Goal: Transaction & Acquisition: Purchase product/service

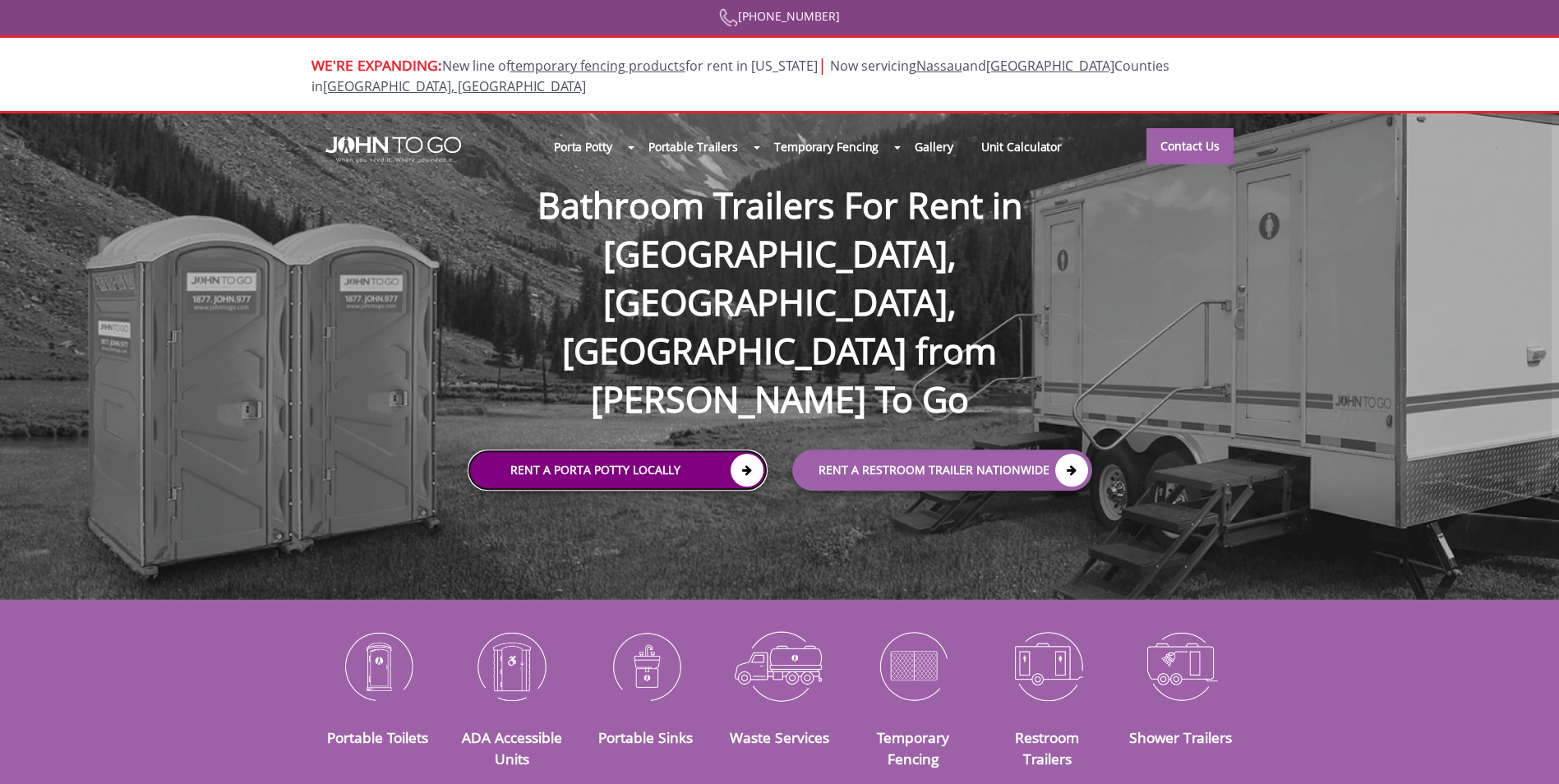
click at [647, 450] on link "Rent a Porta Potty Locally" at bounding box center [617, 471] width 300 height 41
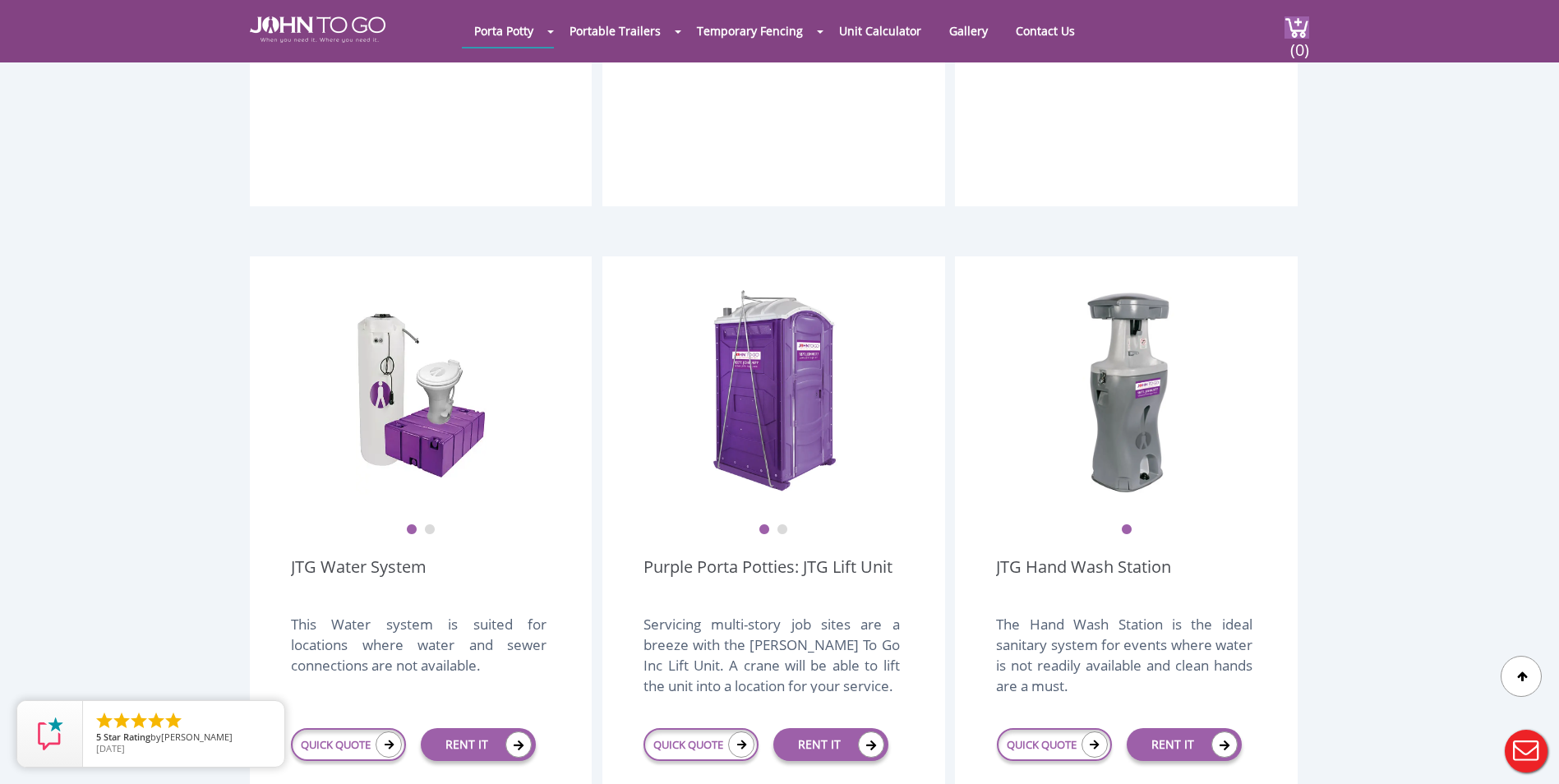
scroll to position [1726, 0]
click at [739, 554] on link "Purple Porta Potties: JTG Lift Unit" at bounding box center [768, 578] width 249 height 46
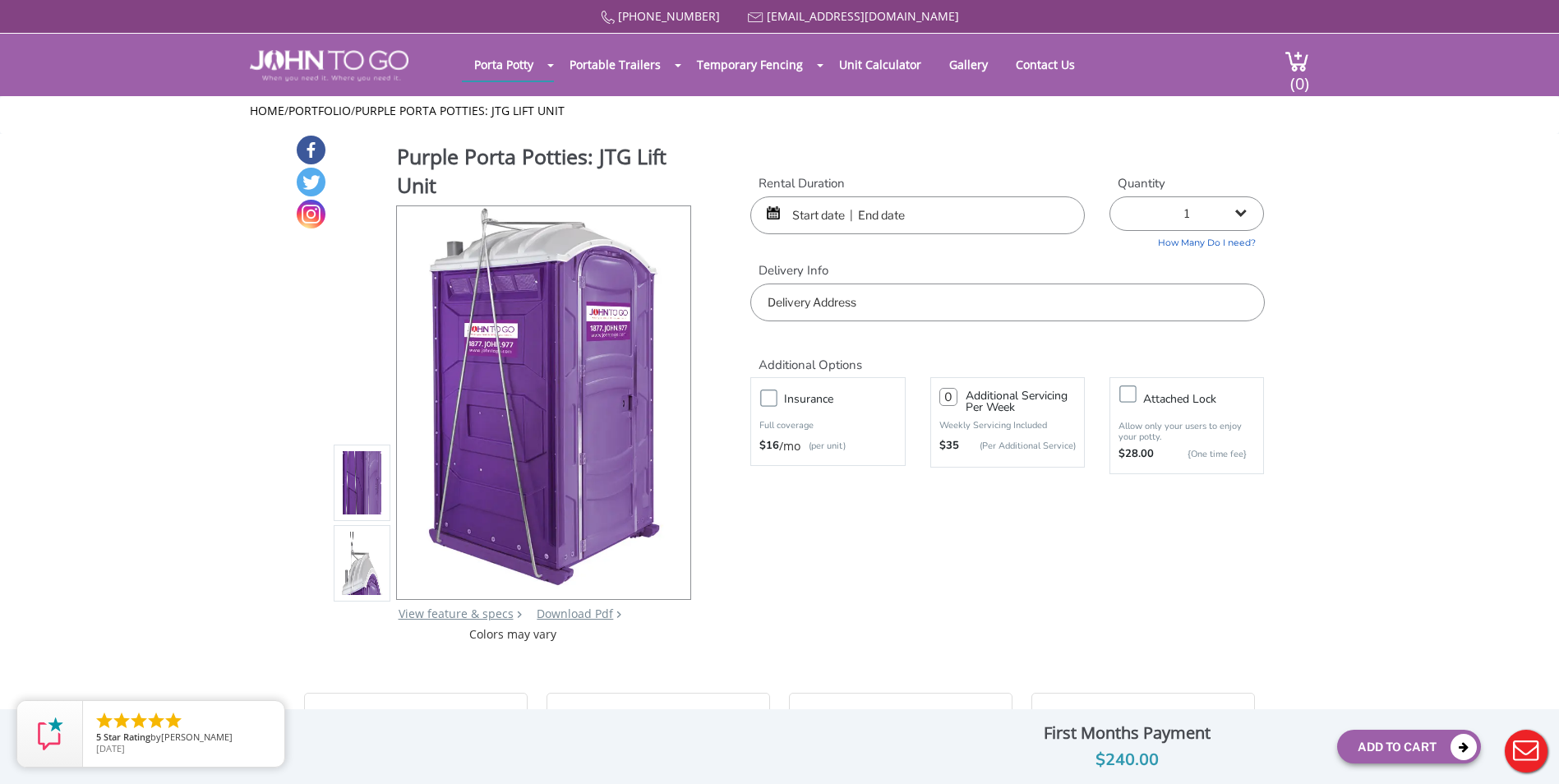
click at [883, 209] on input "text" at bounding box center [918, 215] width 335 height 37
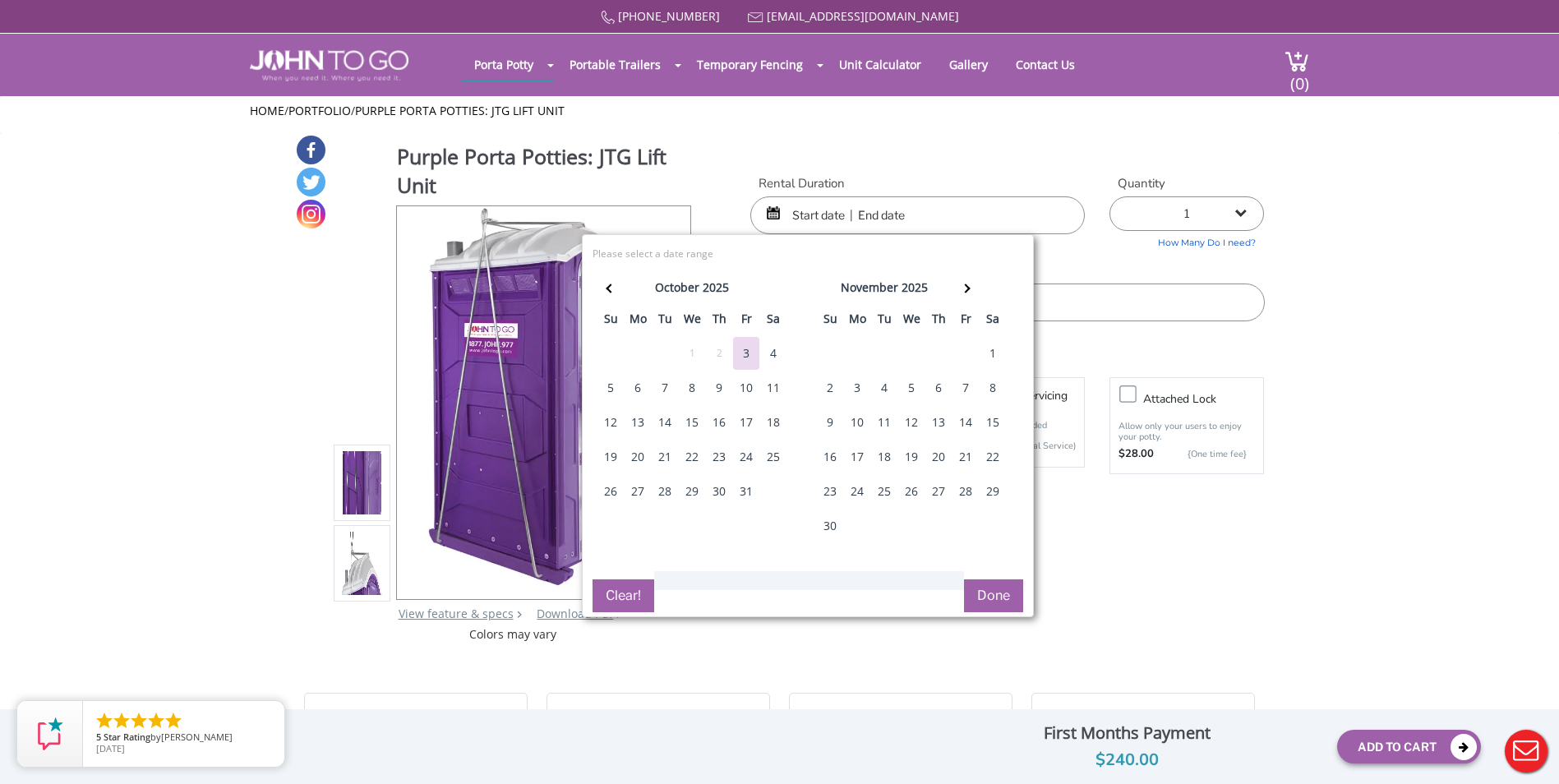
click at [637, 388] on div "6" at bounding box center [638, 387] width 27 height 33
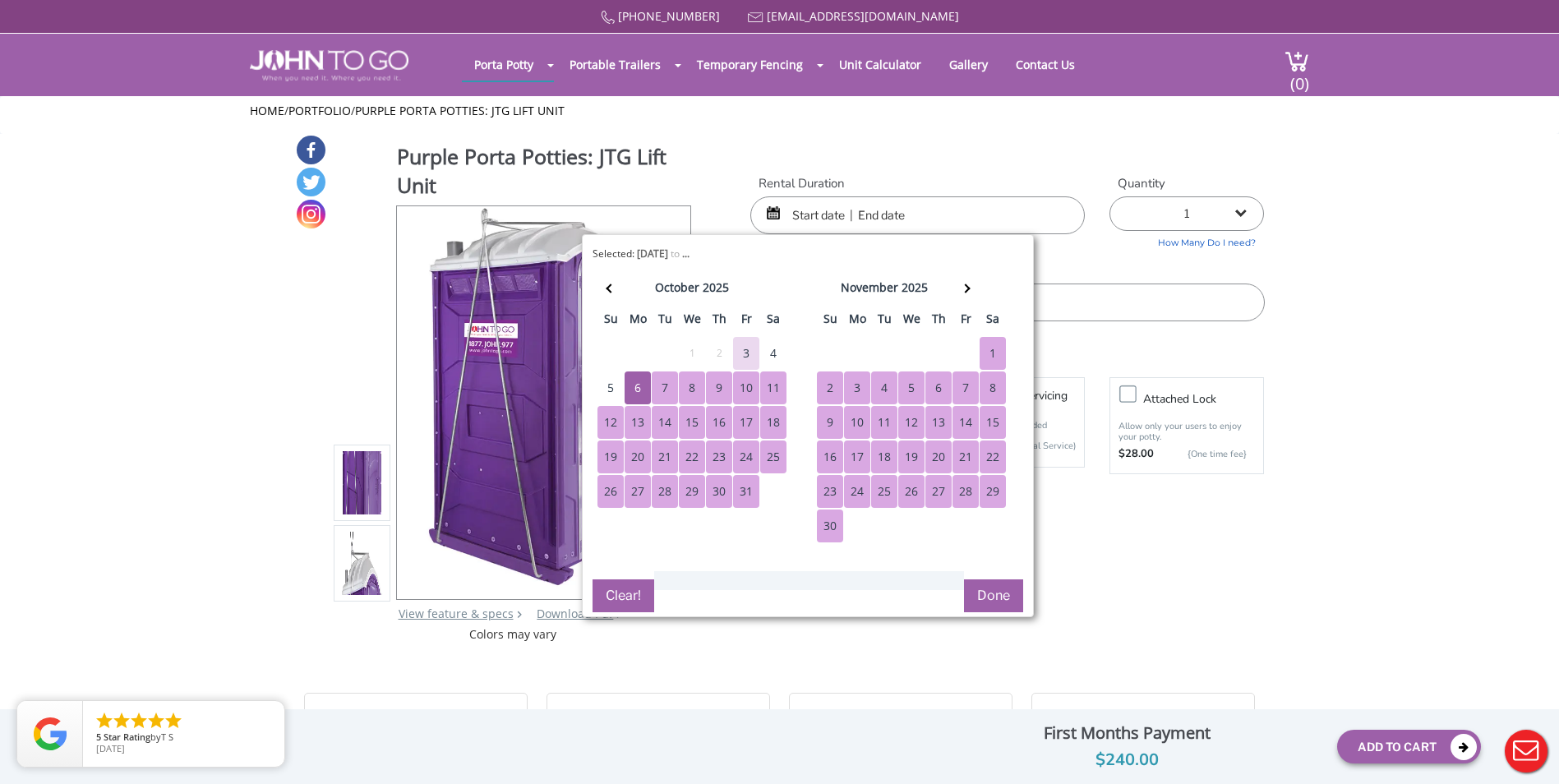
click at [842, 521] on div "30" at bounding box center [831, 525] width 27 height 33
type input "[DATE] to [DATE]"
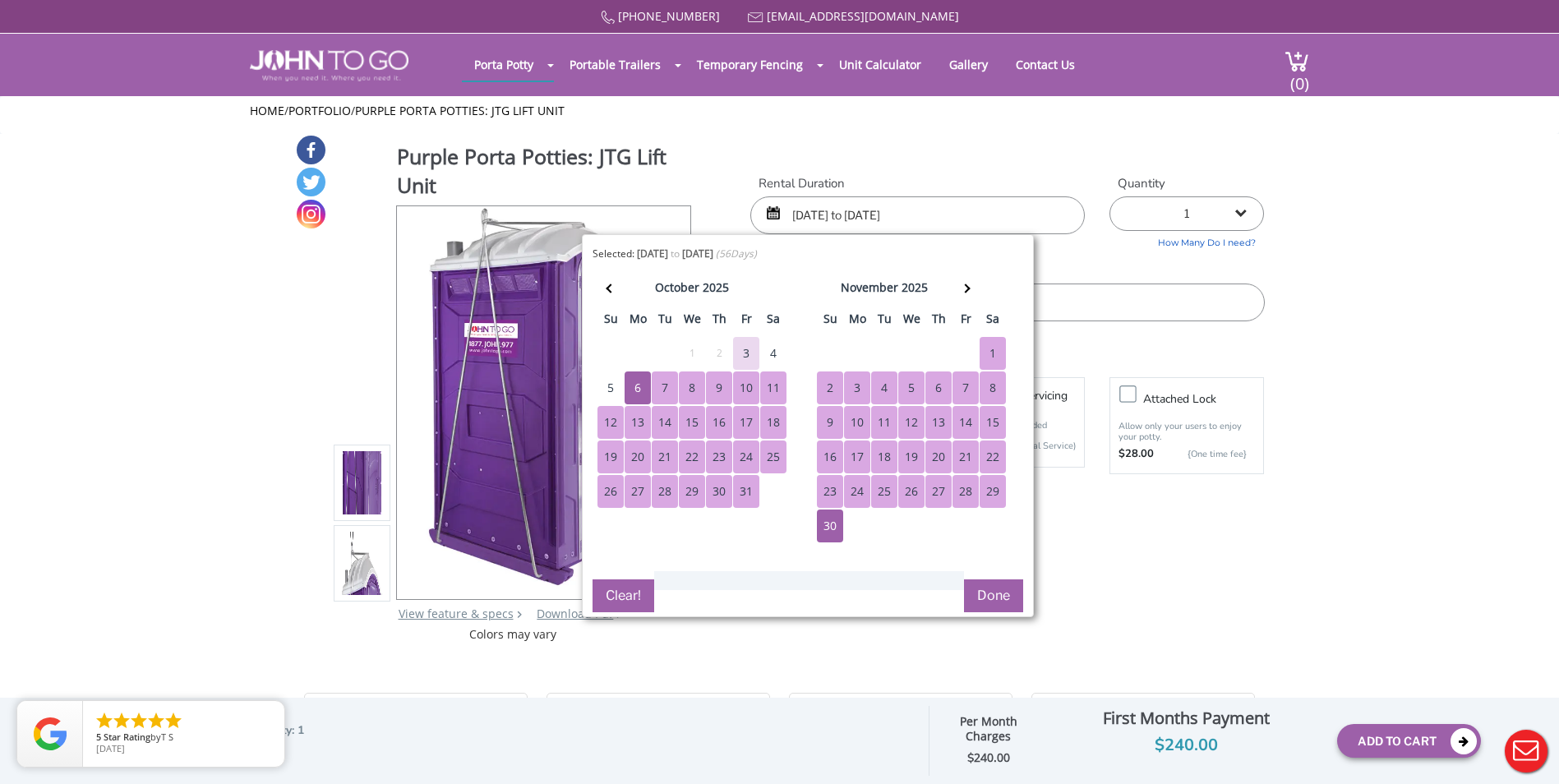
drag, startPoint x: 978, startPoint y: 574, endPoint x: 1010, endPoint y: 591, distance: 36.2
click at [1001, 588] on div "Selected: [DATE] to [DATE] ( 56 Days) error Please select a date range Close [D…" at bounding box center [808, 425] width 452 height 383
click at [1014, 594] on button "Done" at bounding box center [994, 595] width 59 height 33
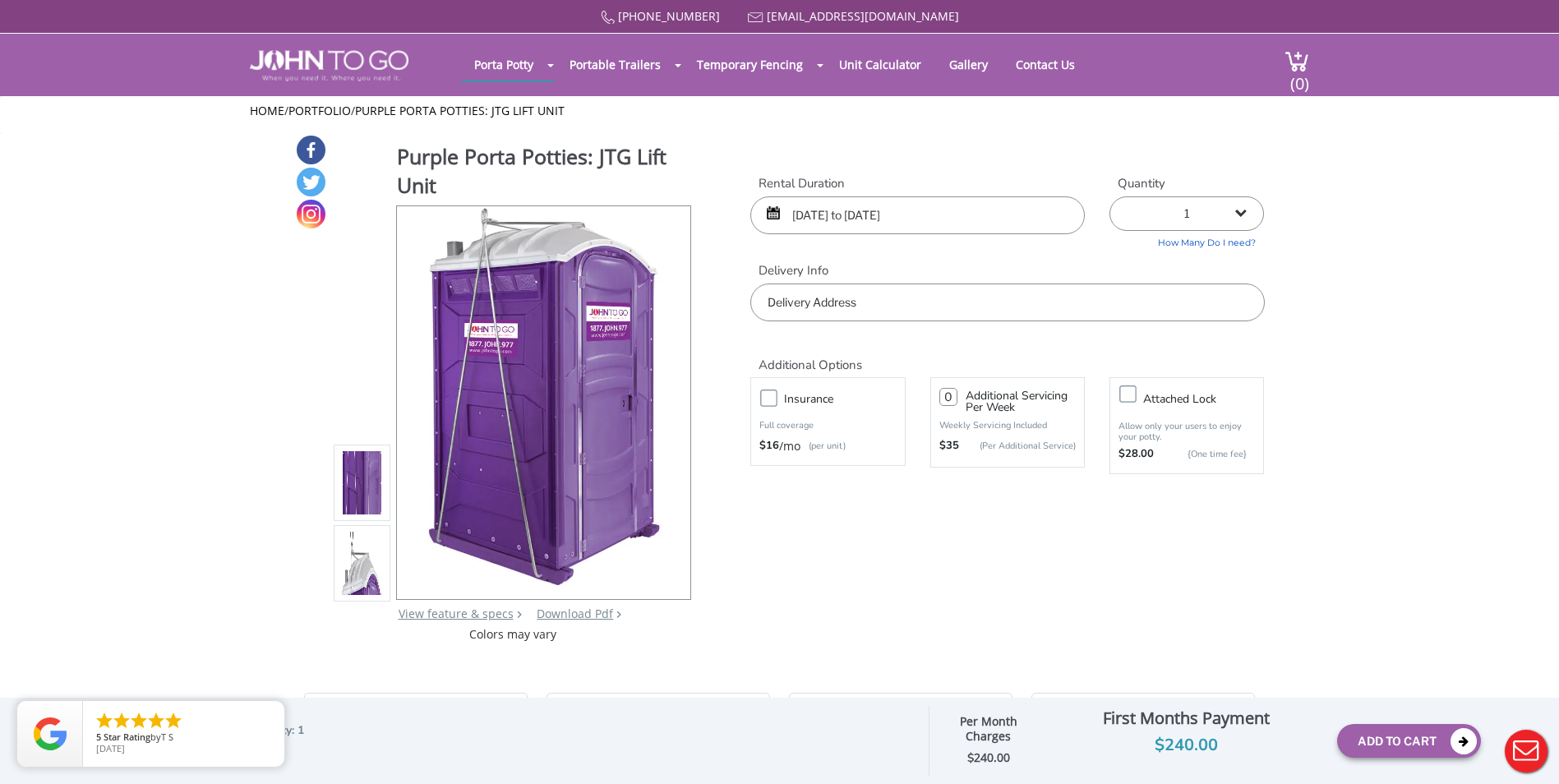
click at [829, 305] on input "text" at bounding box center [1007, 303] width 514 height 37
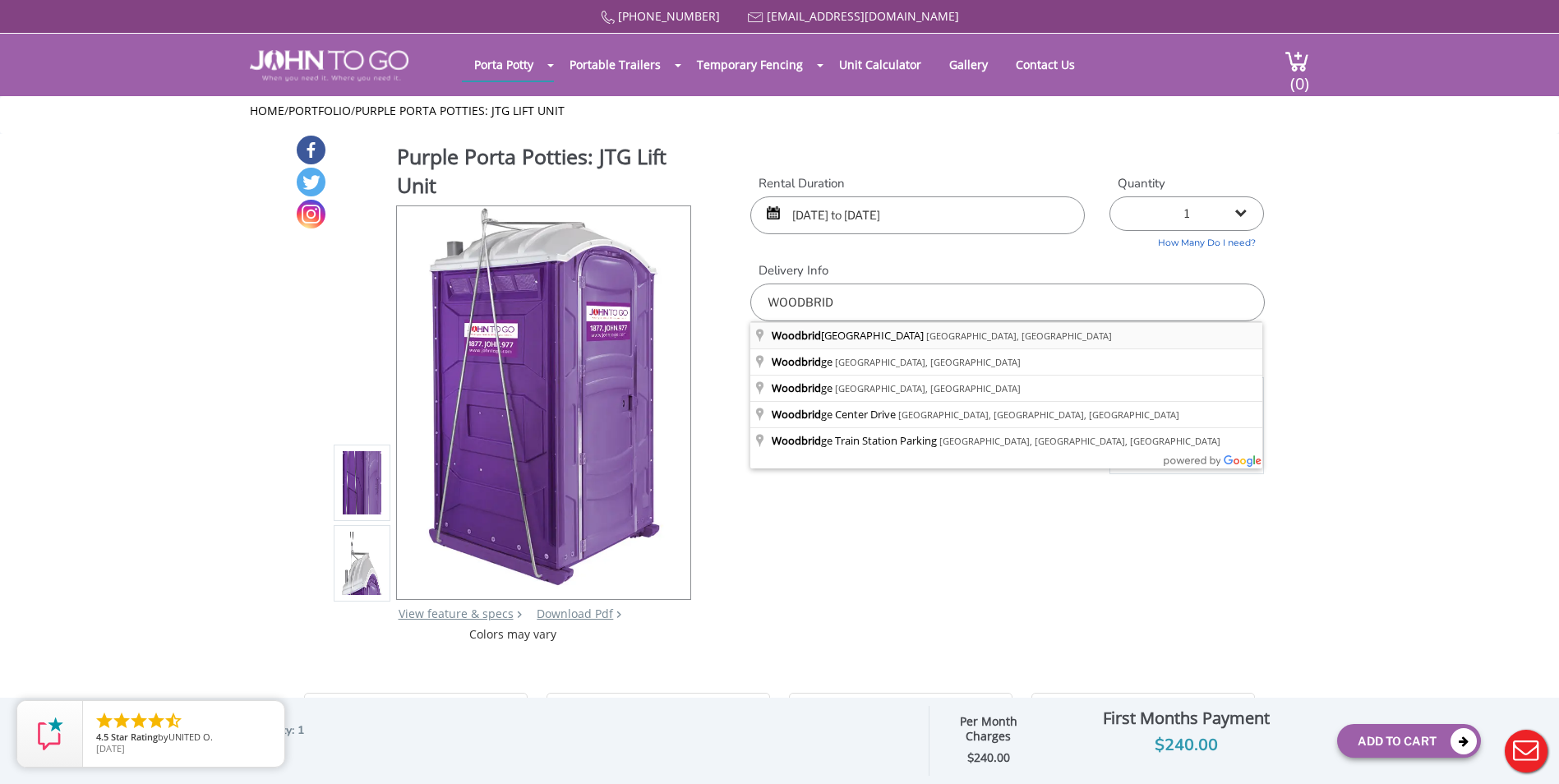
type input "[GEOGRAPHIC_DATA], [GEOGRAPHIC_DATA], [GEOGRAPHIC_DATA]"
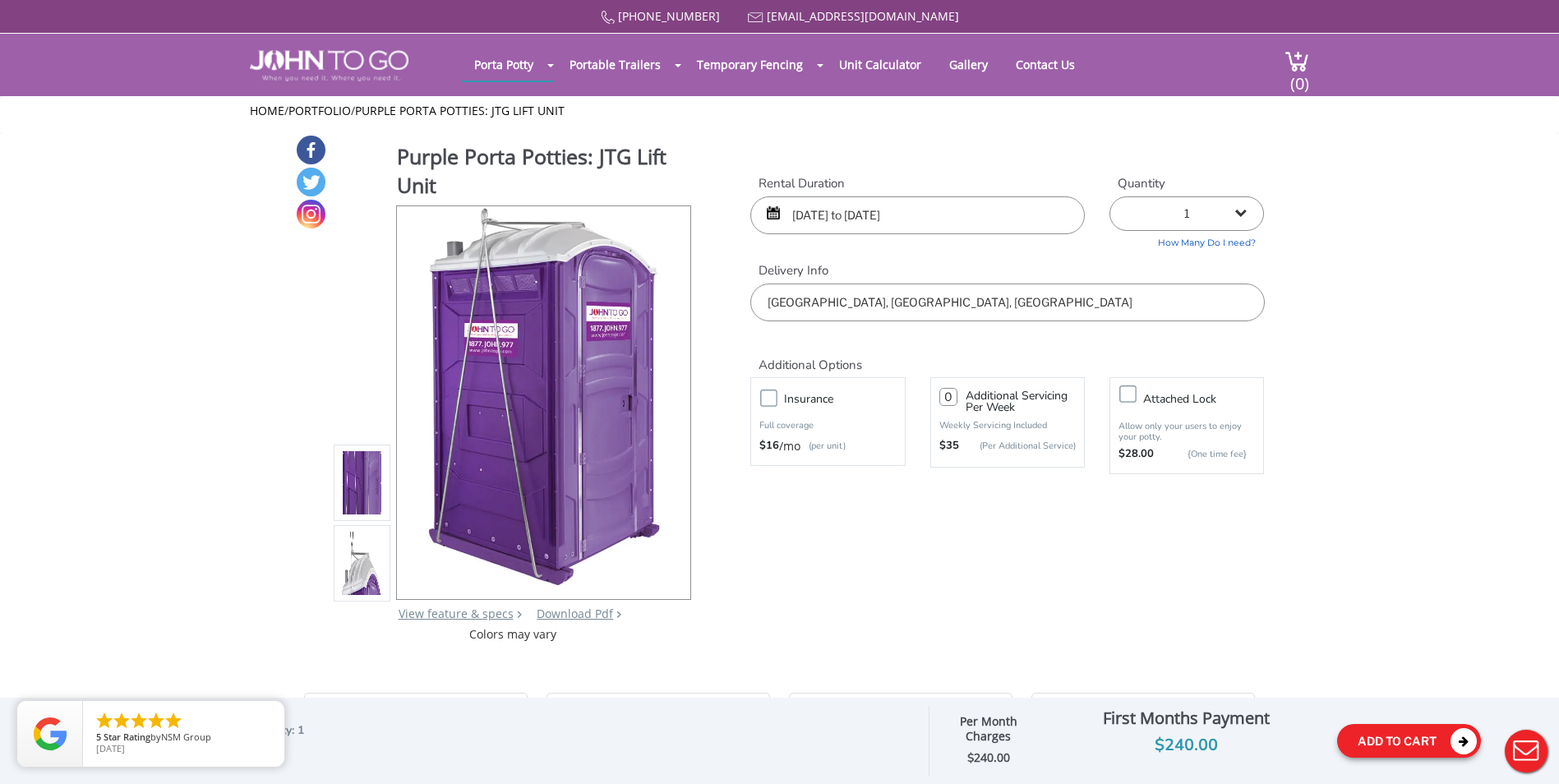
click at [1420, 742] on button "Add To Cart" at bounding box center [1409, 740] width 144 height 34
